Goal: Task Accomplishment & Management: Manage account settings

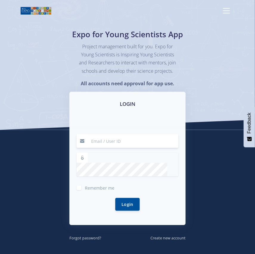
click at [143, 148] on input at bounding box center [133, 141] width 91 height 14
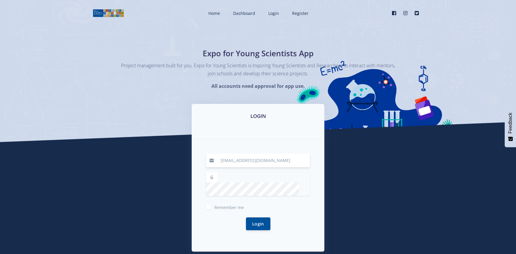
type input "50563149@mynwu.ac.za"
click at [253, 217] on button "Login" at bounding box center [258, 223] width 24 height 13
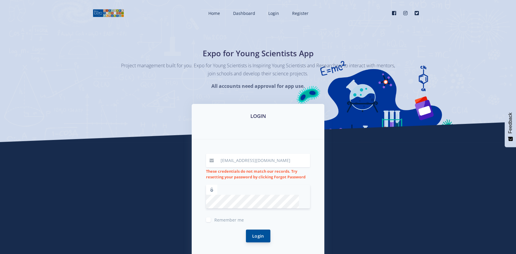
click at [251, 230] on button "Login" at bounding box center [258, 236] width 24 height 13
click at [256, 231] on button "Login" at bounding box center [258, 236] width 24 height 13
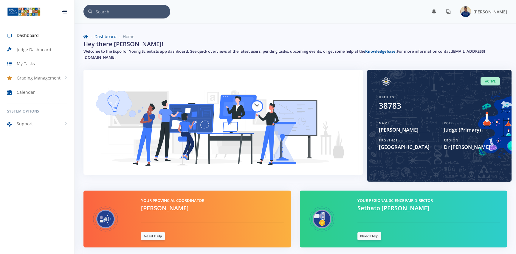
scroll to position [4, 4]
click at [44, 51] on span "Judge Dashboard" at bounding box center [34, 50] width 35 height 6
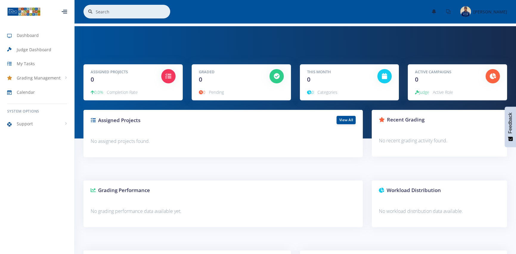
scroll to position [4, 4]
click at [47, 78] on span "Grading Management" at bounding box center [39, 78] width 44 height 6
click at [45, 89] on span "Judge Activities" at bounding box center [39, 91] width 27 height 6
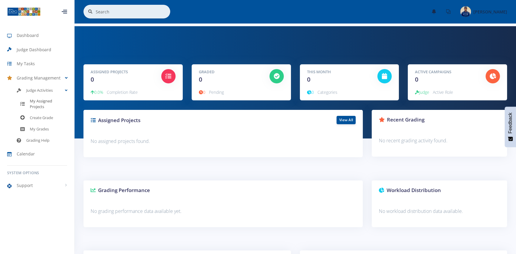
click at [42, 101] on span "My Assigned Projects" at bounding box center [48, 104] width 37 height 12
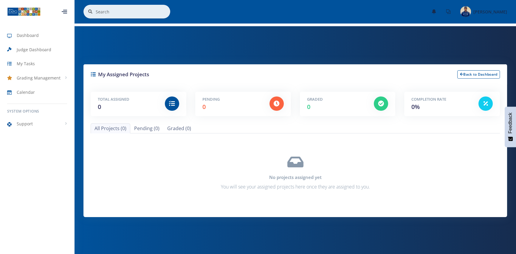
scroll to position [4, 4]
click at [44, 79] on span "Grading Management" at bounding box center [39, 78] width 44 height 6
click at [49, 93] on span "Judge Activities" at bounding box center [39, 91] width 27 height 6
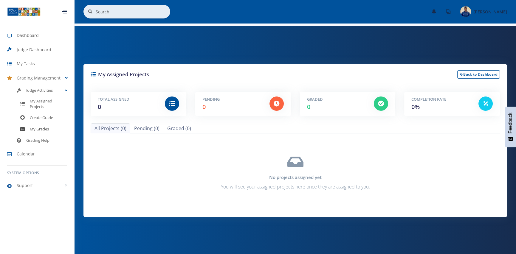
click at [47, 132] on link "My Grades" at bounding box center [37, 129] width 74 height 11
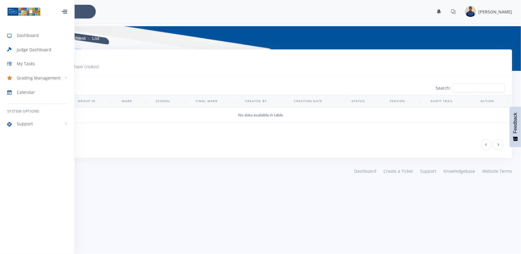
scroll to position [4, 4]
click at [31, 93] on span "Calendar" at bounding box center [26, 92] width 18 height 6
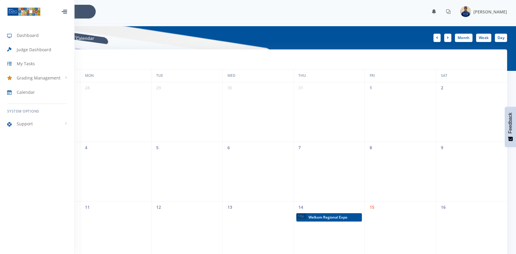
scroll to position [60, 0]
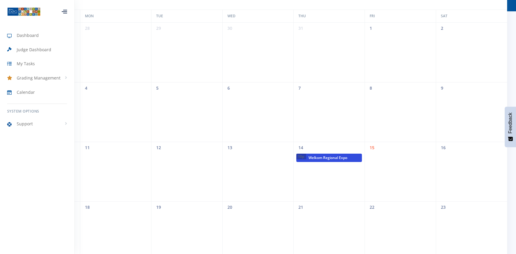
click at [321, 160] on span "Welkom Regional Expo" at bounding box center [334, 158] width 56 height 8
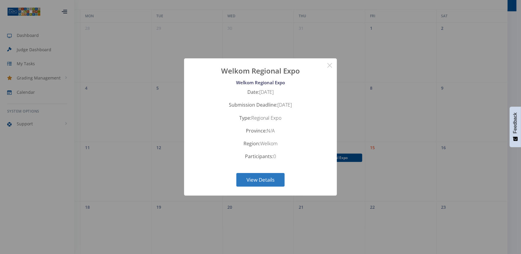
click at [271, 178] on button "View Details" at bounding box center [260, 180] width 48 height 14
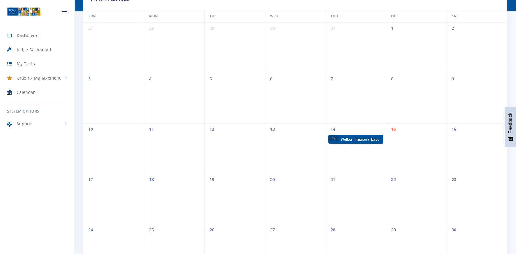
scroll to position [149, 0]
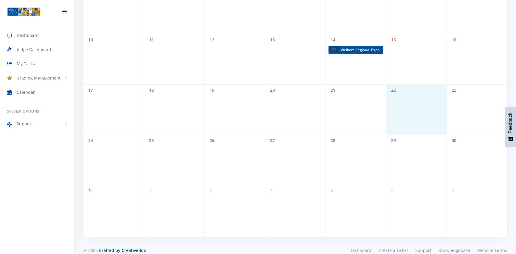
click at [437, 102] on div "17 18 19 20 21 22 23" at bounding box center [295, 109] width 424 height 50
click at [417, 44] on span "15" at bounding box center [416, 39] width 60 height 11
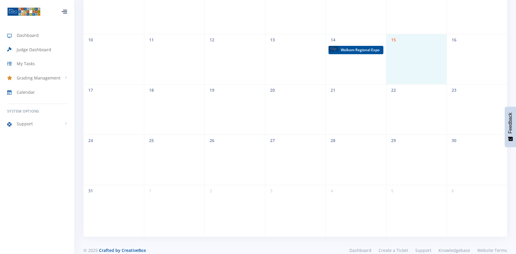
drag, startPoint x: 414, startPoint y: 46, endPoint x: 412, endPoint y: 49, distance: 3.6
click at [413, 47] on td at bounding box center [416, 49] width 61 height 9
click at [406, 50] on td at bounding box center [416, 49] width 61 height 9
drag, startPoint x: 406, startPoint y: 50, endPoint x: 402, endPoint y: 51, distance: 3.9
click at [406, 50] on td at bounding box center [416, 49] width 61 height 9
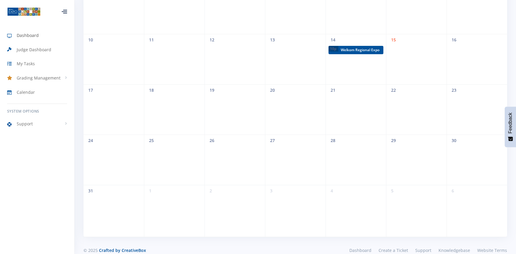
click at [43, 37] on link "Dashboard" at bounding box center [37, 36] width 74 height 14
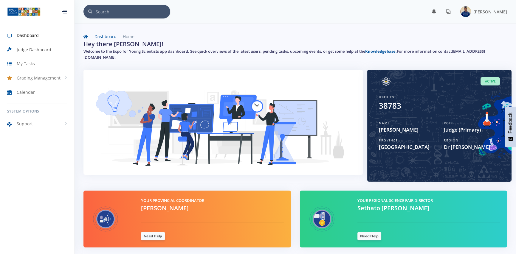
scroll to position [4, 4]
click at [457, 132] on span "Judge (Primary)" at bounding box center [472, 130] width 56 height 8
click at [408, 144] on span "North West" at bounding box center [407, 147] width 56 height 8
click at [388, 158] on div "Active User ID 38783 Name Kabelo Sekoere Role Judge (Primary) Province North We…" at bounding box center [439, 115] width 135 height 91
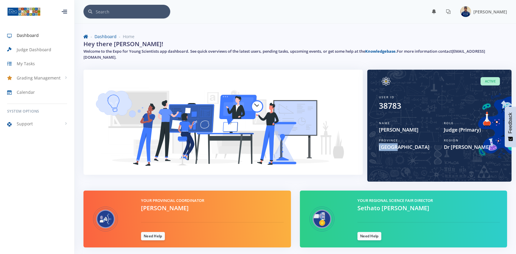
click at [331, 152] on img at bounding box center [223, 127] width 265 height 100
click at [145, 235] on link "Need Help" at bounding box center [153, 236] width 24 height 8
click at [154, 236] on link "Need Help" at bounding box center [153, 236] width 24 height 8
